Goal: Task Accomplishment & Management: Manage account settings

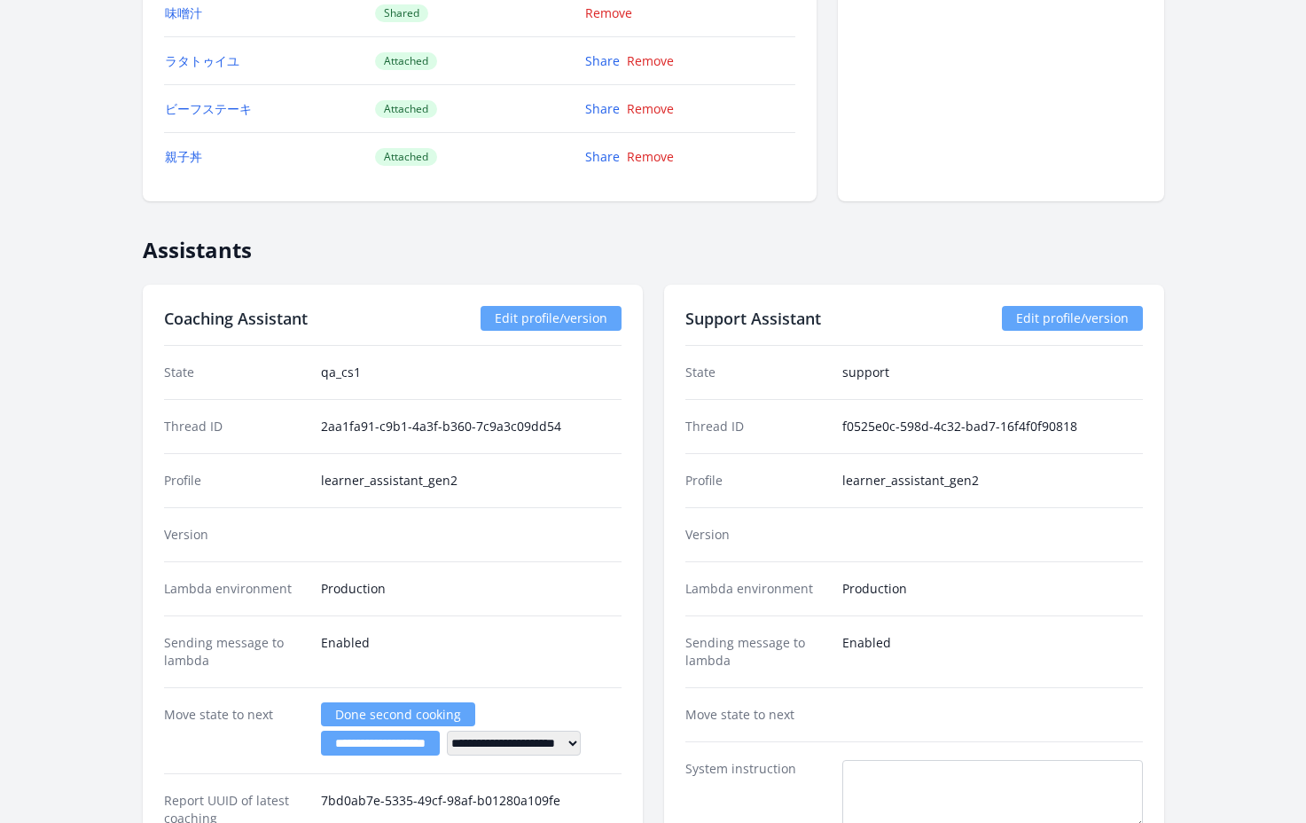
scroll to position [2565, 0]
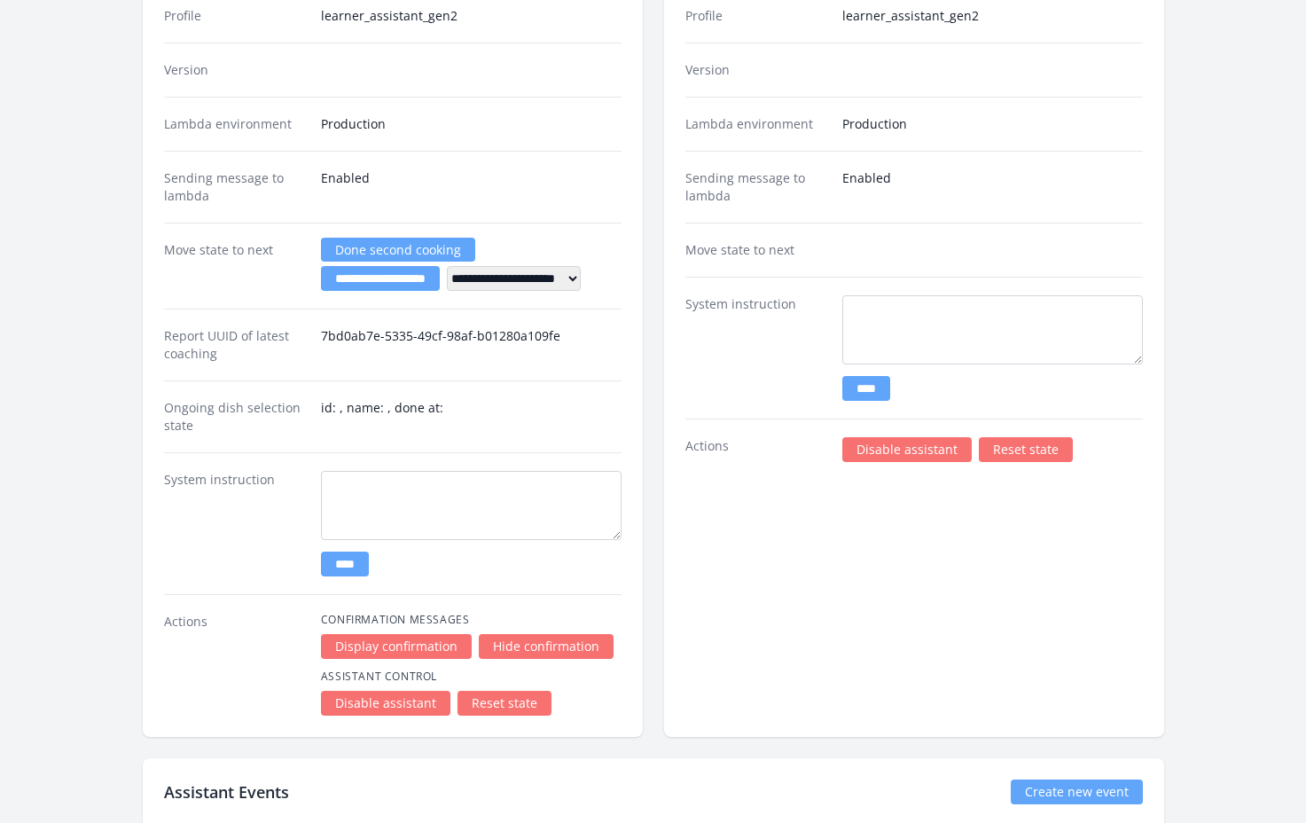
click at [890, 454] on link "Disable assistant" at bounding box center [906, 449] width 129 height 25
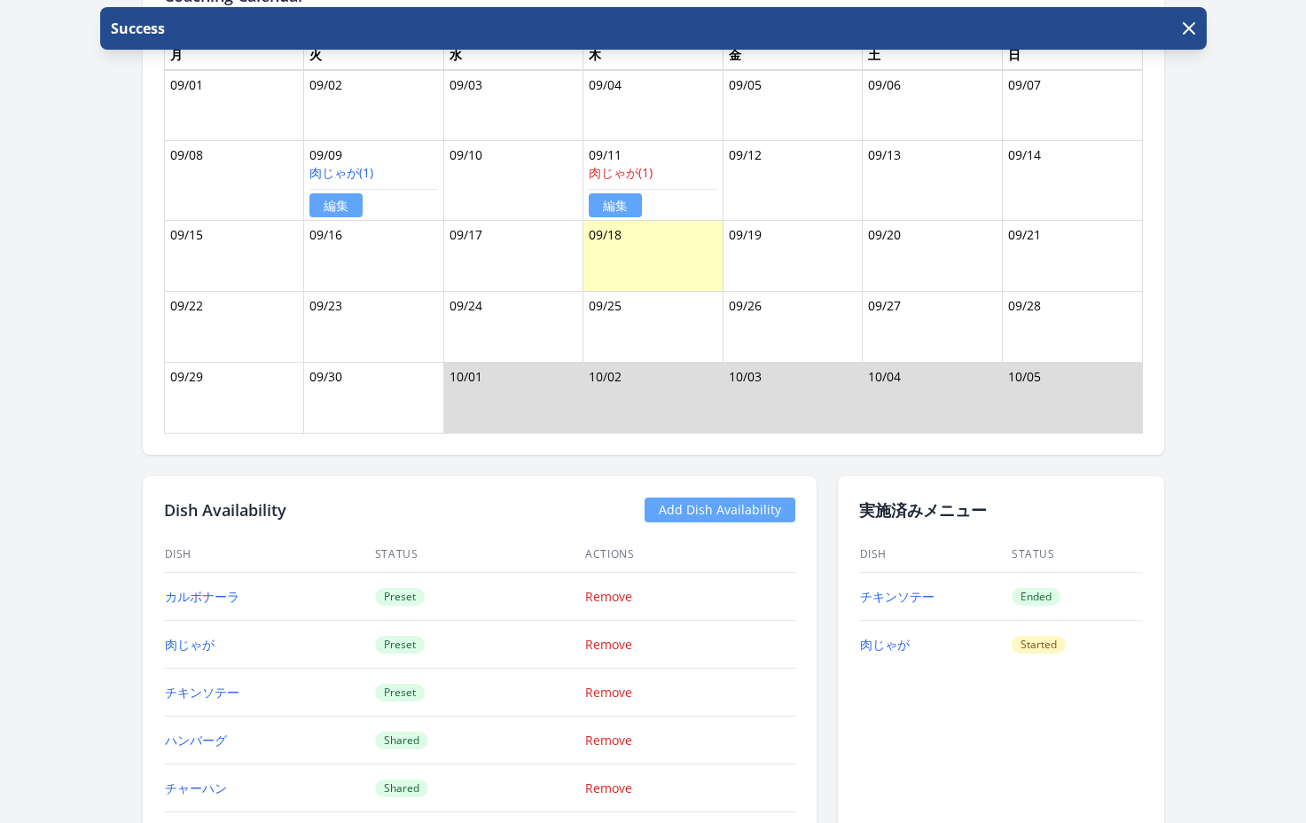
scroll to position [1263, 0]
